Goal: Information Seeking & Learning: Learn about a topic

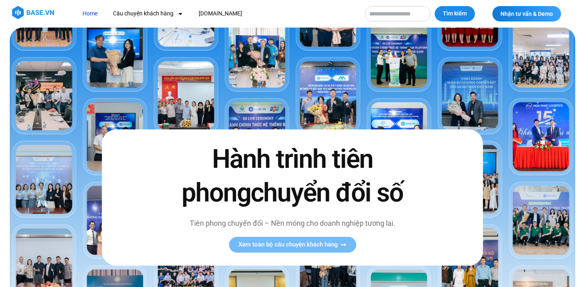
click at [90, 11] on link "Home" at bounding box center [89, 13] width 27 height 15
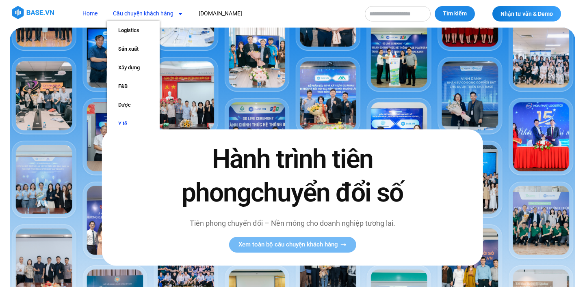
click at [127, 120] on link "Y tế" at bounding box center [133, 124] width 53 height 19
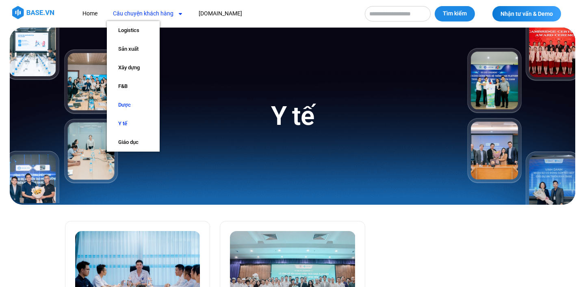
click at [126, 104] on link "Dược" at bounding box center [133, 105] width 53 height 19
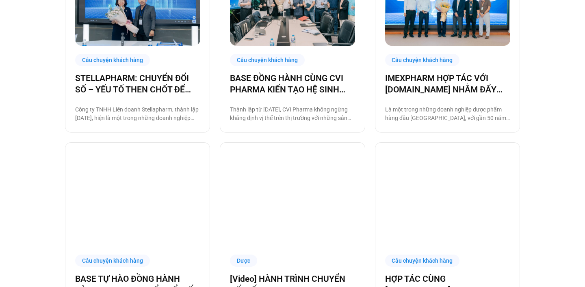
scroll to position [340, 0]
